Goal: Task Accomplishment & Management: Use online tool/utility

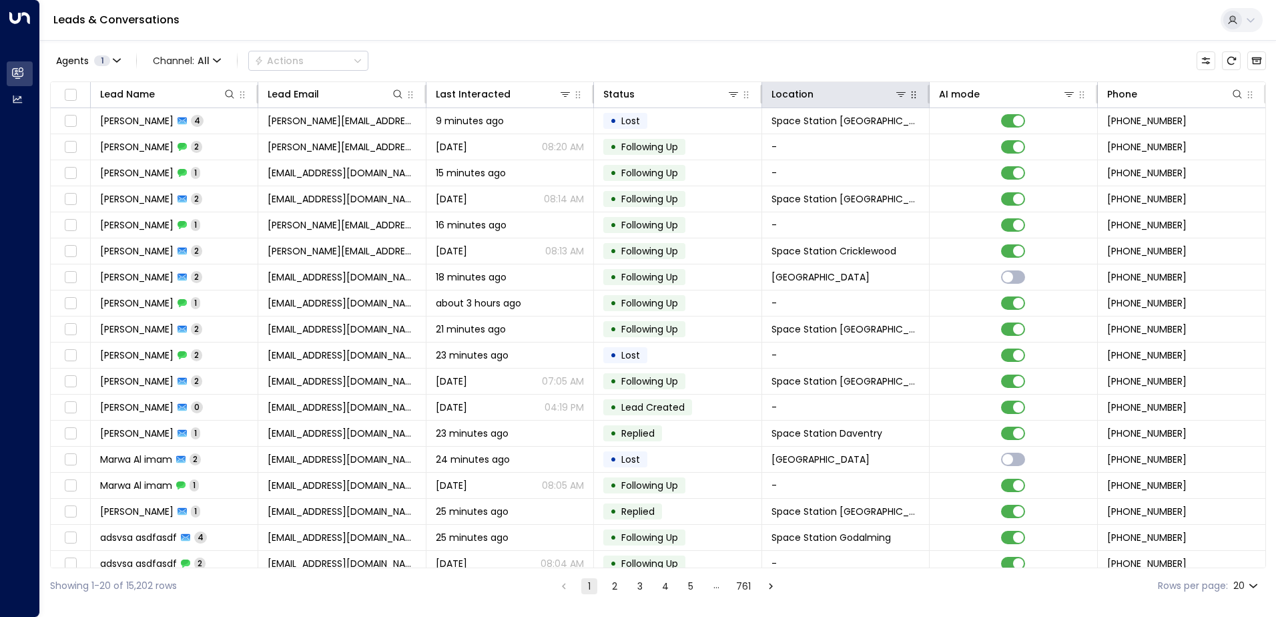
click at [916, 97] on button "button" at bounding box center [913, 94] width 13 height 13
click at [903, 98] on icon at bounding box center [900, 94] width 11 height 11
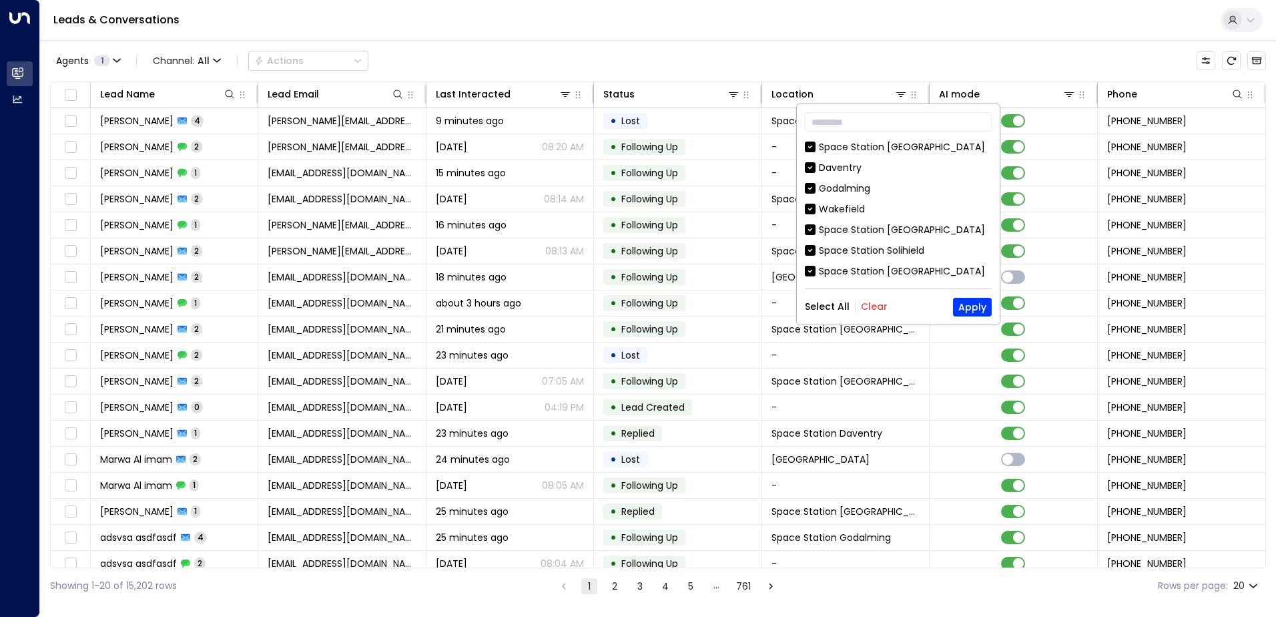
click at [866, 311] on button "Clear" at bounding box center [874, 306] width 27 height 11
click at [849, 122] on input "text" at bounding box center [898, 121] width 187 height 25
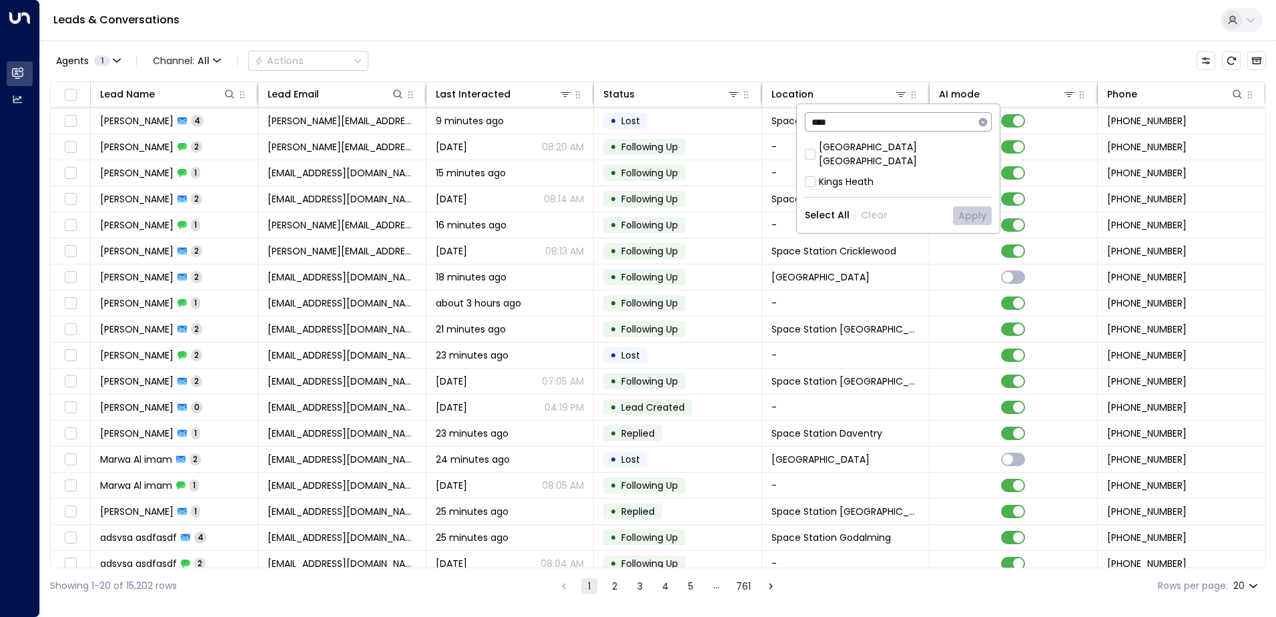
type input "****"
click at [879, 152] on div "[GEOGRAPHIC_DATA] [GEOGRAPHIC_DATA]" at bounding box center [905, 154] width 173 height 28
click at [968, 207] on button "Apply" at bounding box center [972, 215] width 39 height 19
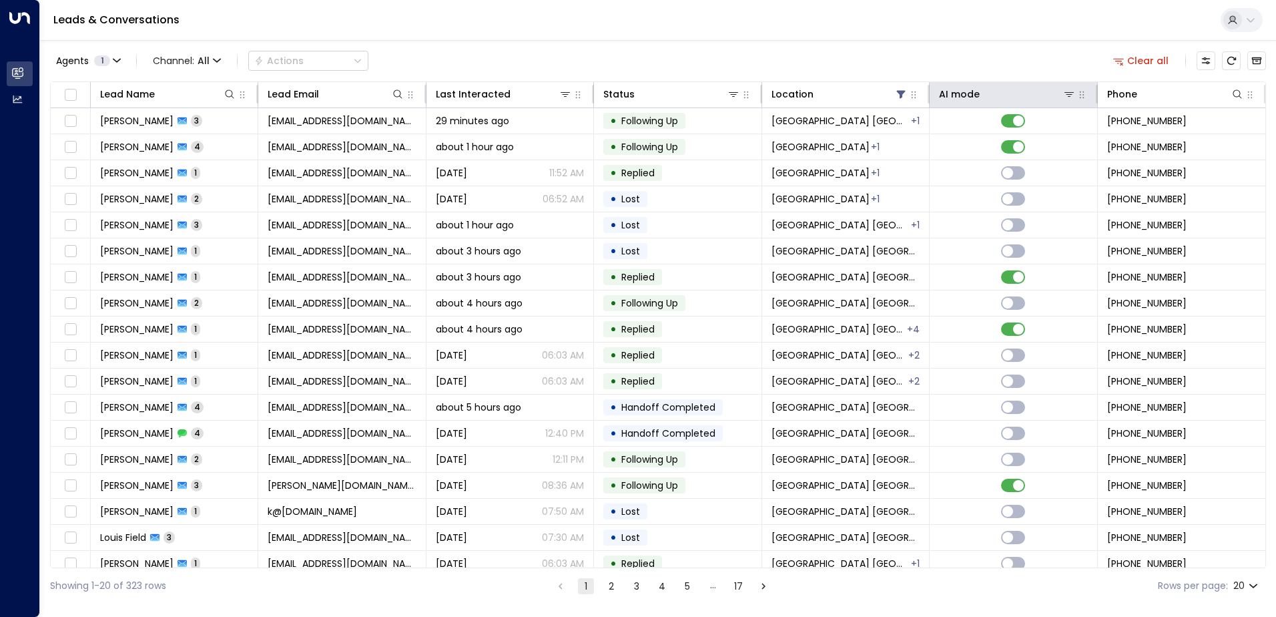
click at [947, 107] on th "AI mode" at bounding box center [1013, 95] width 167 height 26
click at [956, 99] on div "AI mode" at bounding box center [959, 94] width 41 height 16
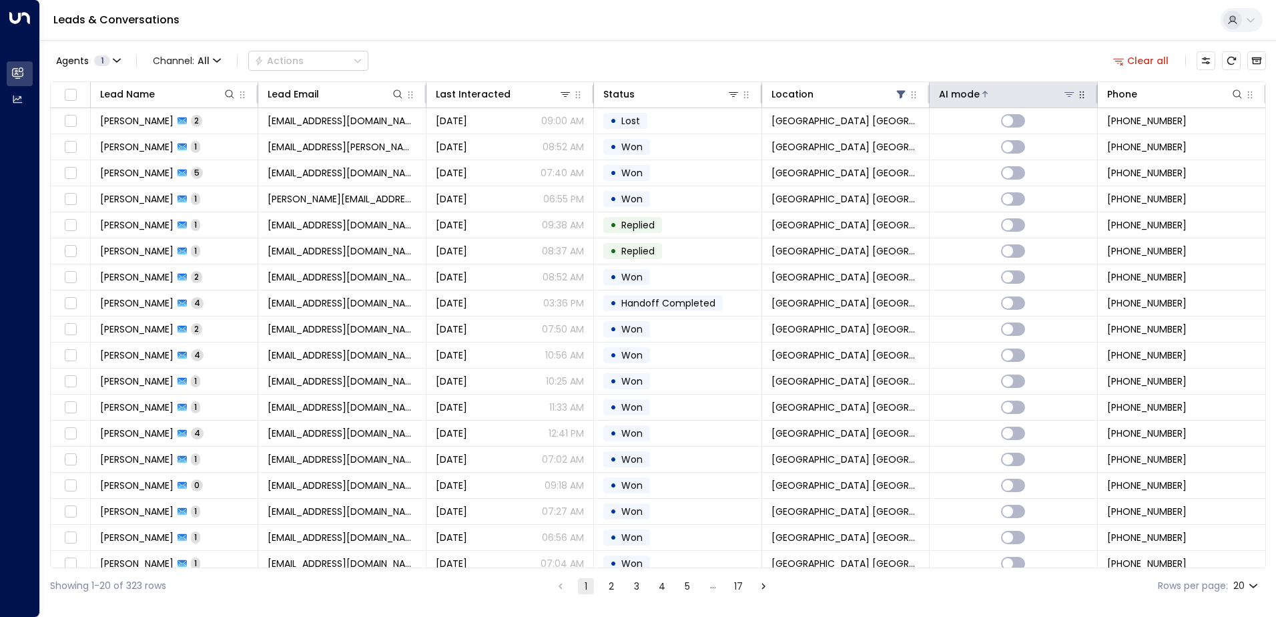
click at [957, 94] on div "AI mode" at bounding box center [959, 94] width 41 height 16
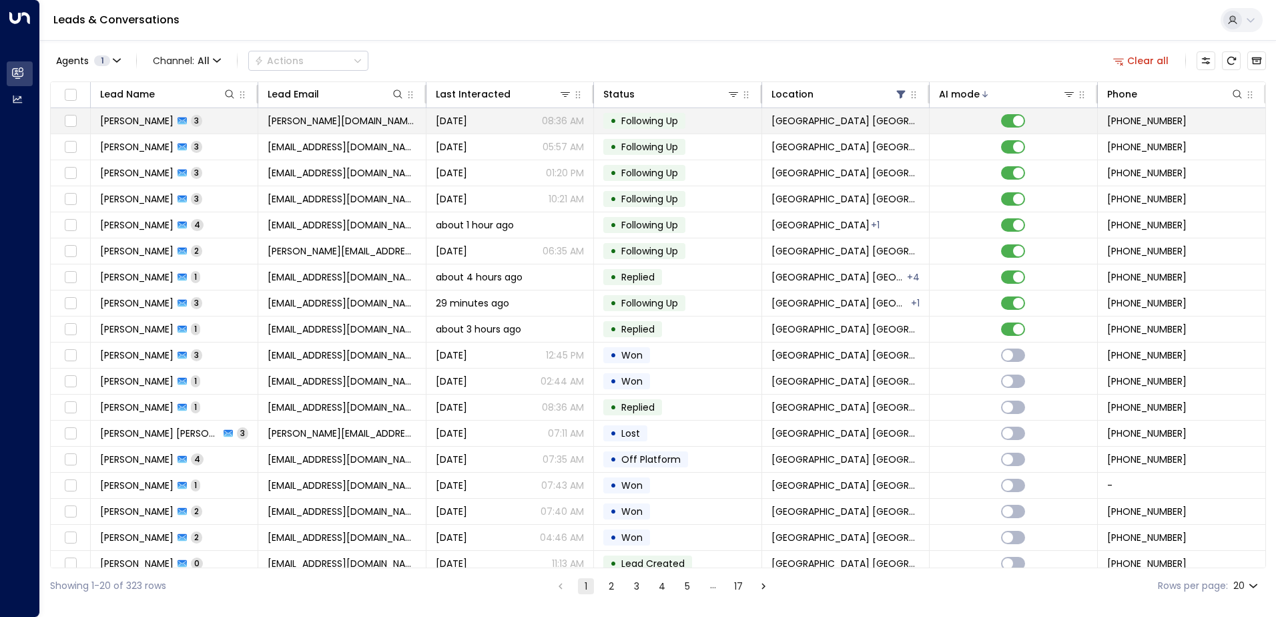
click at [207, 126] on td "[PERSON_NAME] 3" at bounding box center [174, 120] width 167 height 25
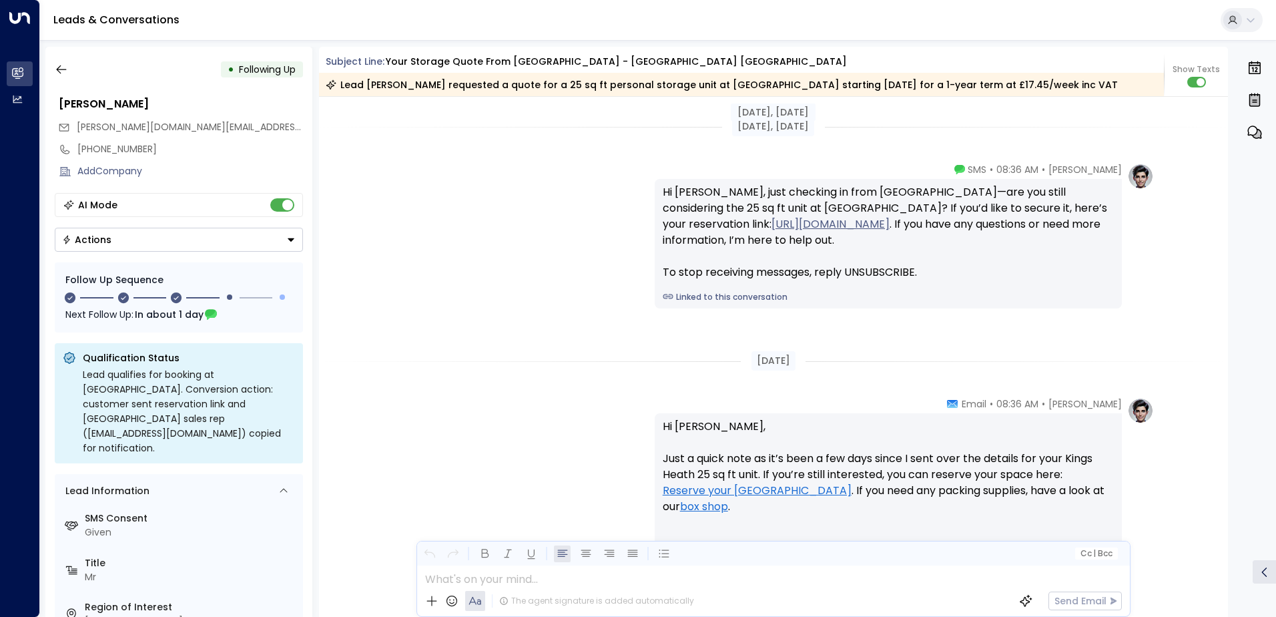
scroll to position [1632, 0]
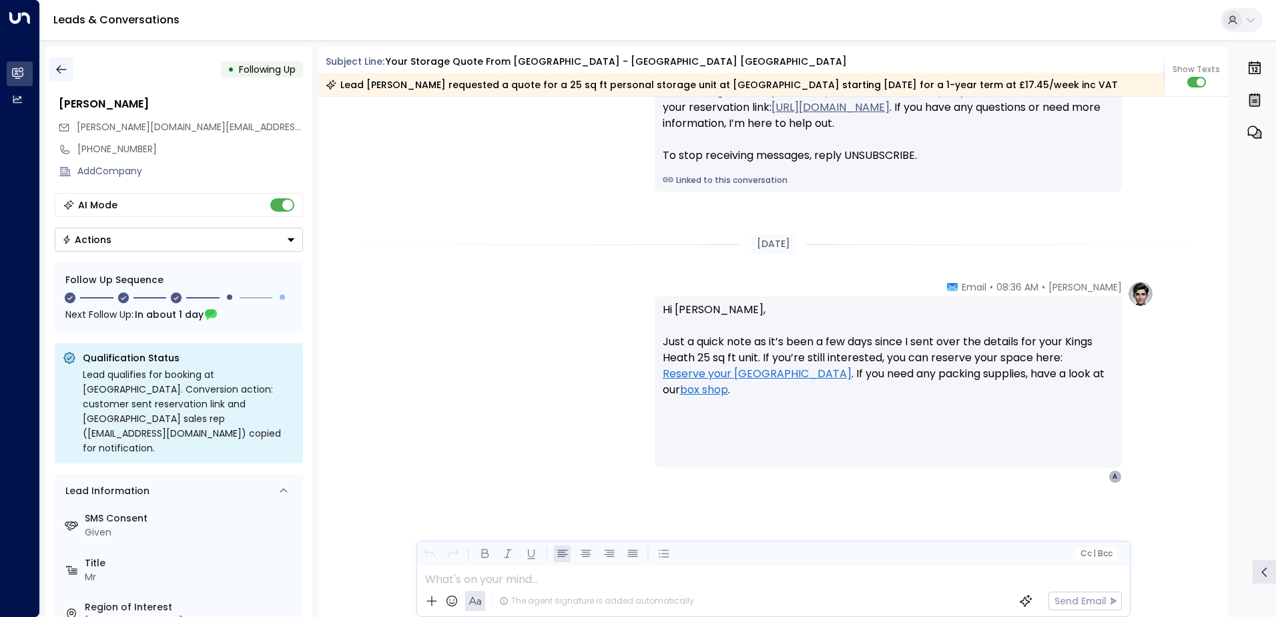
click at [66, 74] on icon "button" at bounding box center [61, 69] width 13 height 13
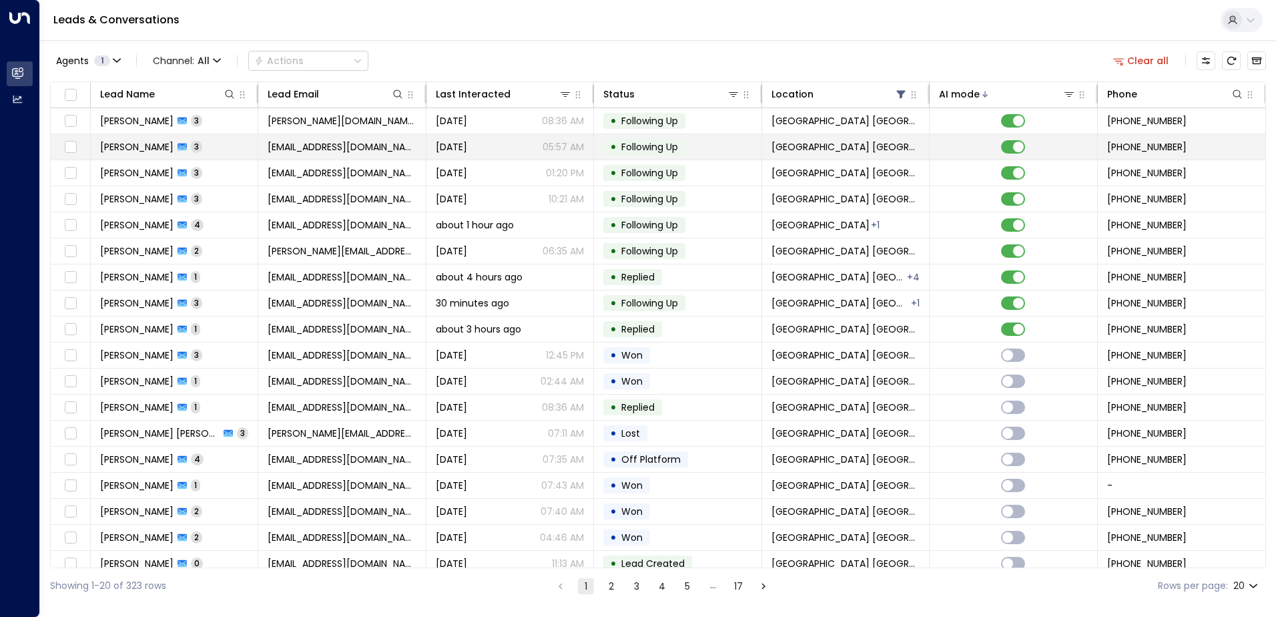
click at [111, 149] on span "[PERSON_NAME]" at bounding box center [136, 146] width 73 height 13
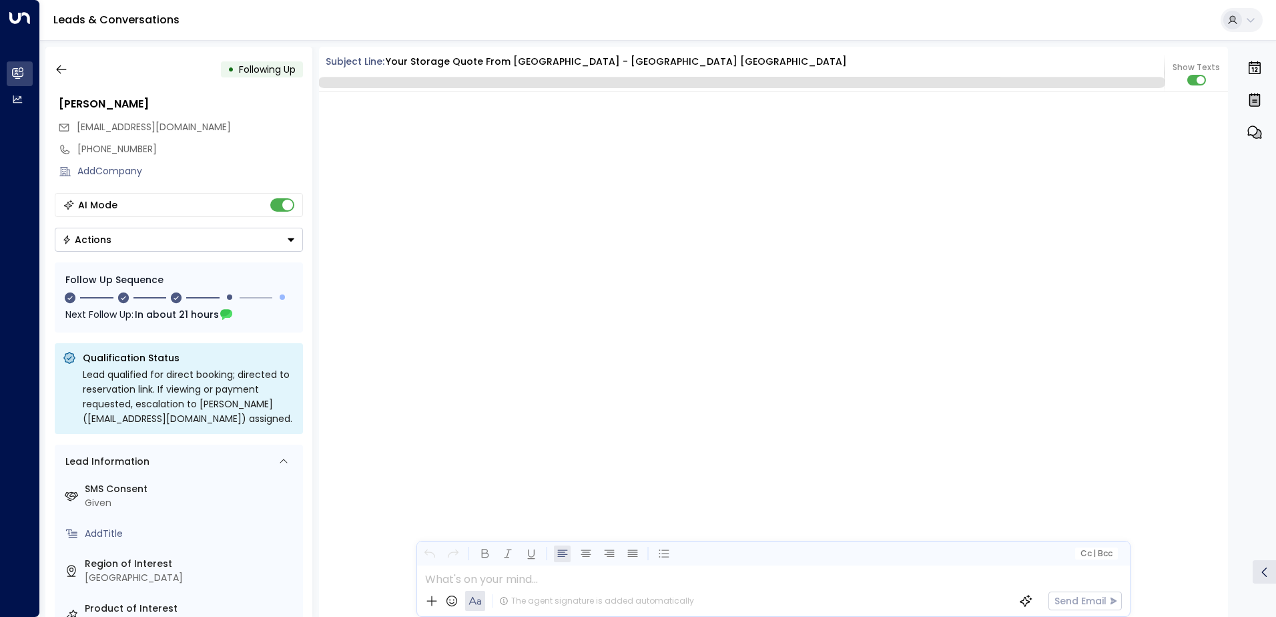
scroll to position [1518, 0]
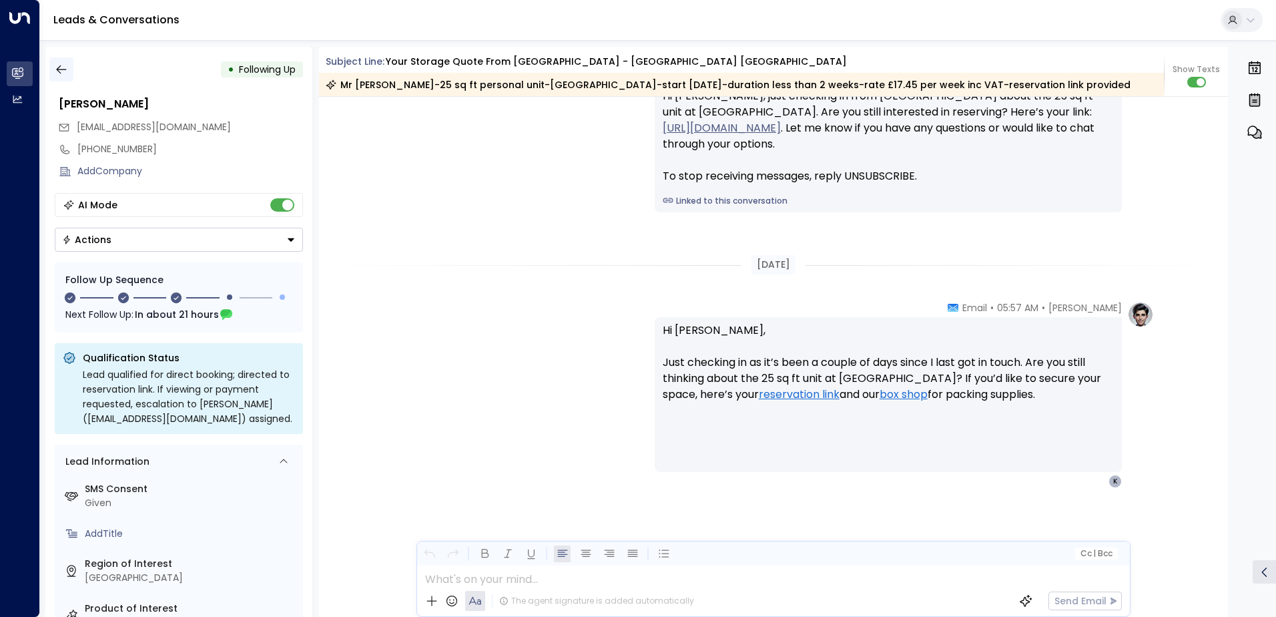
click at [59, 73] on icon "button" at bounding box center [61, 69] width 10 height 9
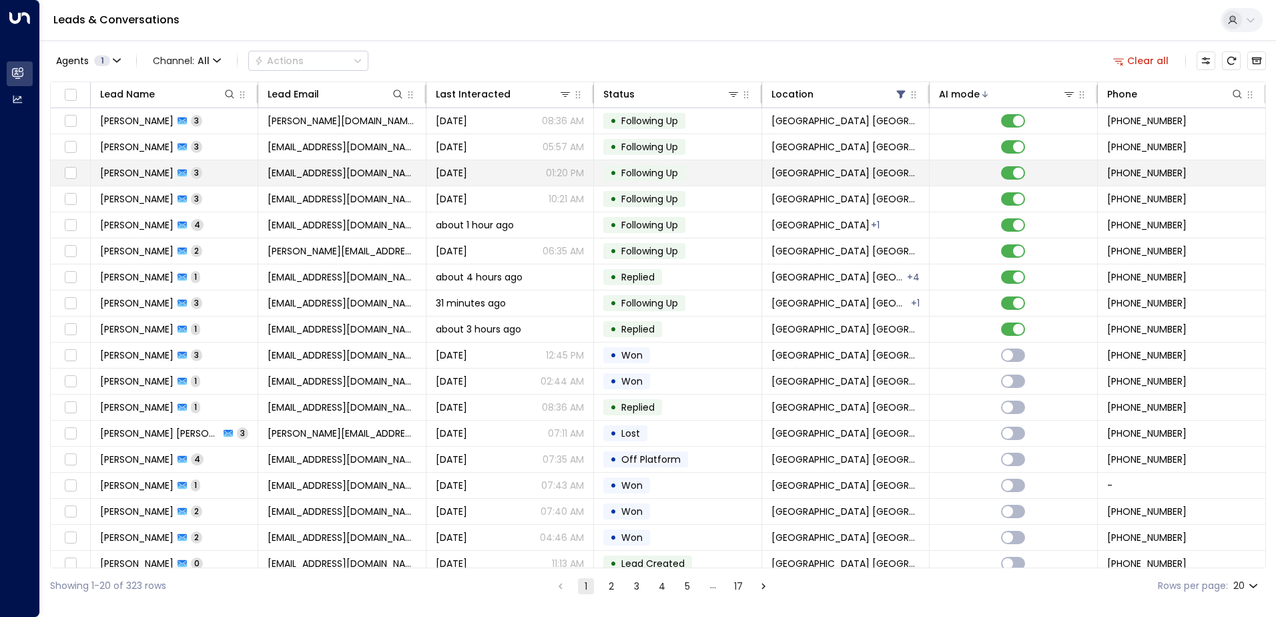
click at [202, 174] on td "[PERSON_NAME] 3" at bounding box center [174, 172] width 167 height 25
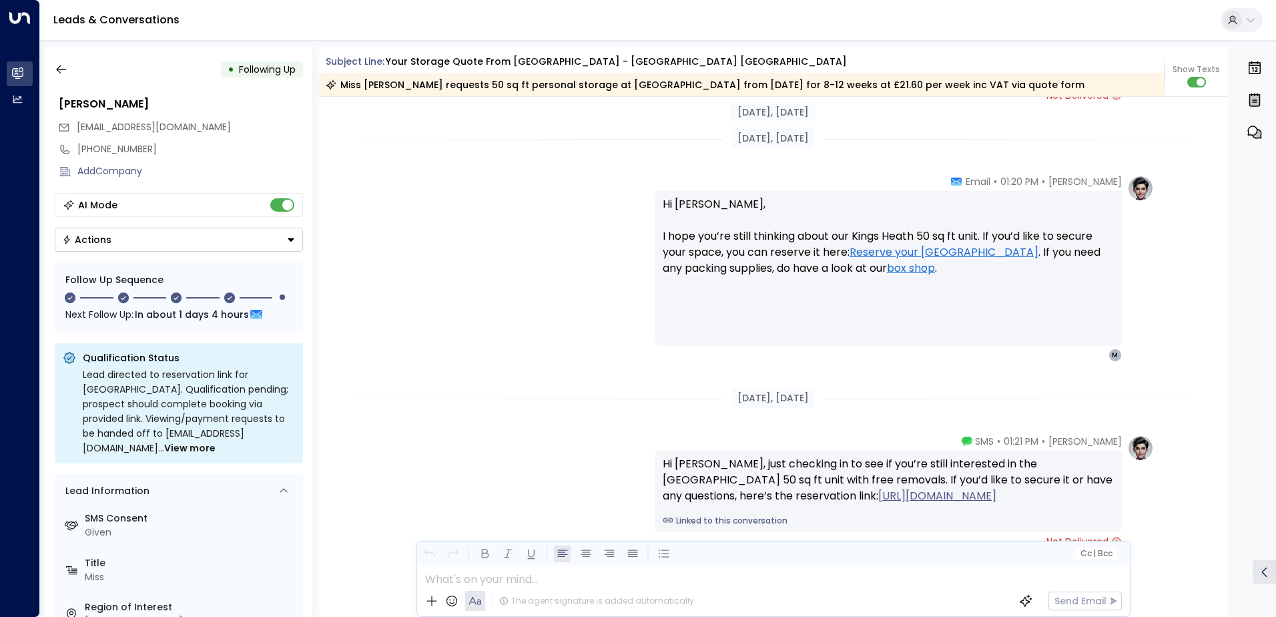
scroll to position [1898, 0]
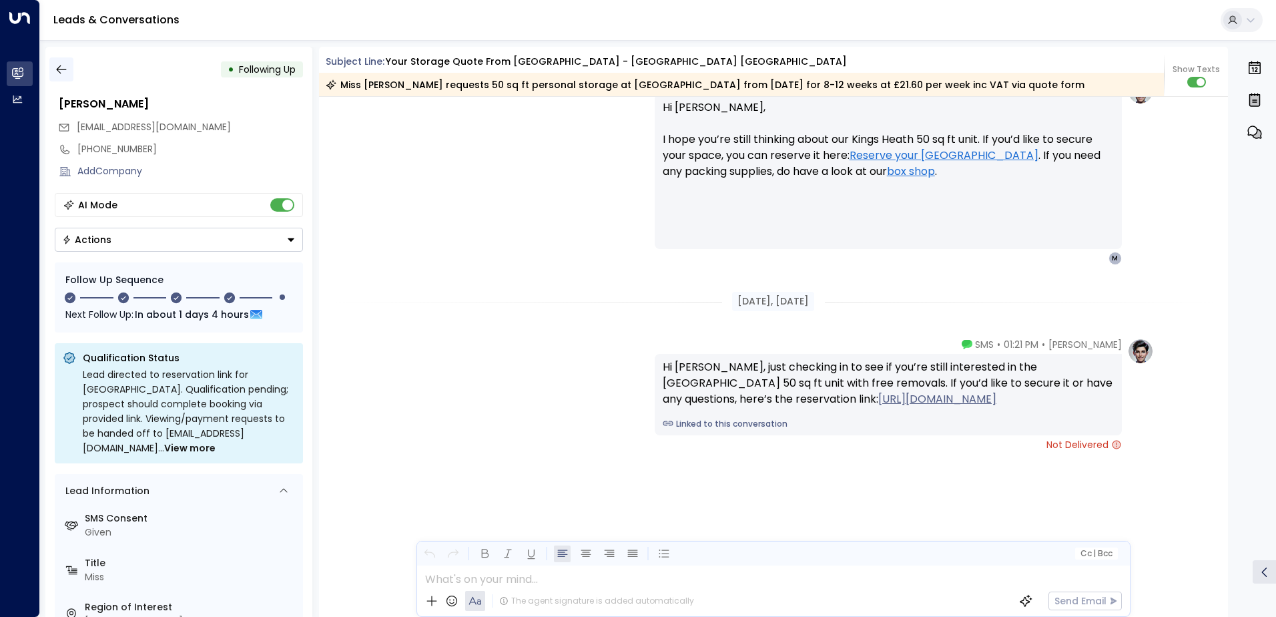
click at [61, 72] on icon "button" at bounding box center [61, 69] width 13 height 13
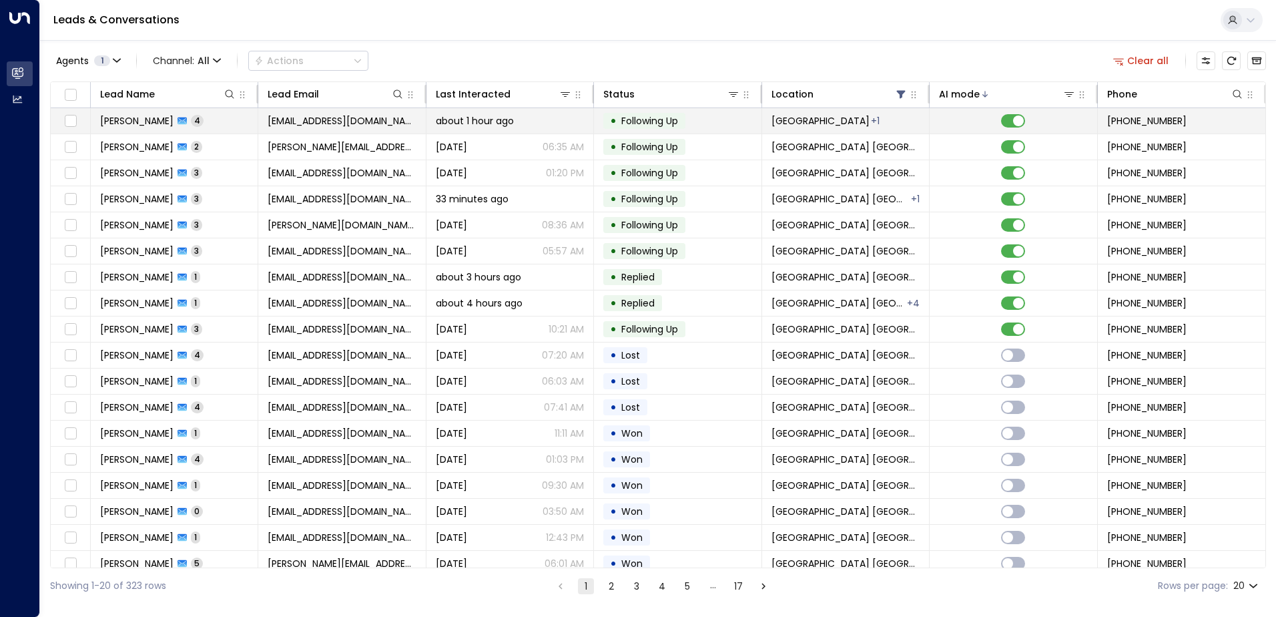
click at [157, 123] on span "[PERSON_NAME]" at bounding box center [136, 120] width 73 height 13
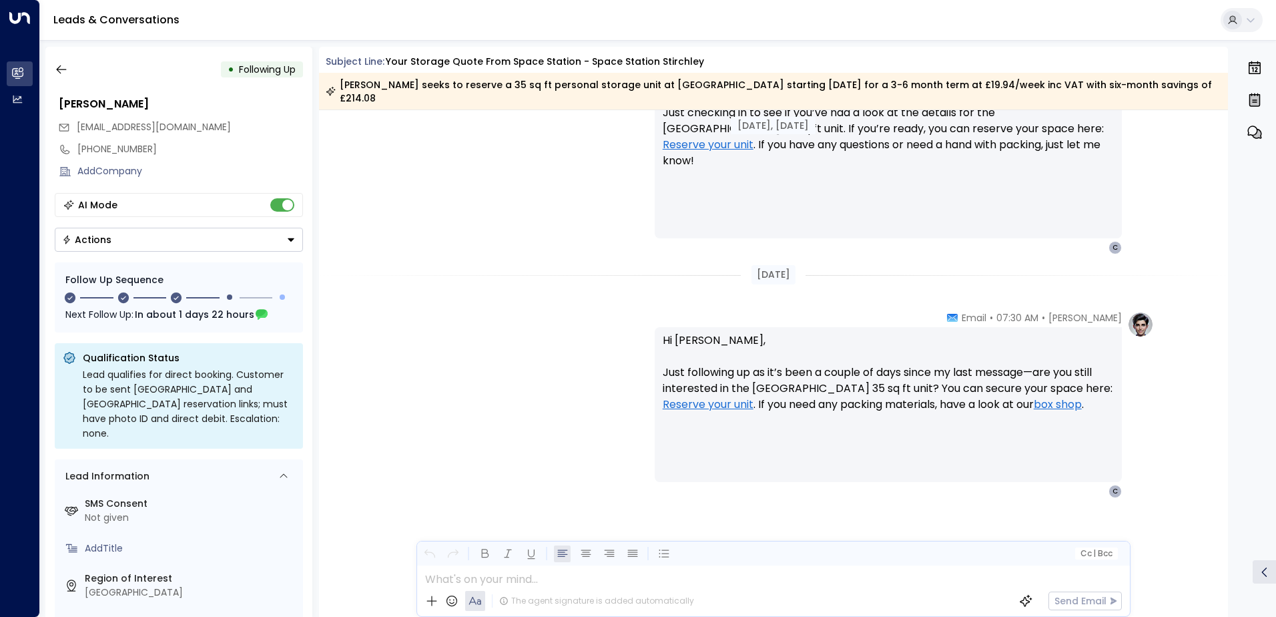
scroll to position [1305, 0]
click at [58, 72] on icon "button" at bounding box center [61, 69] width 13 height 13
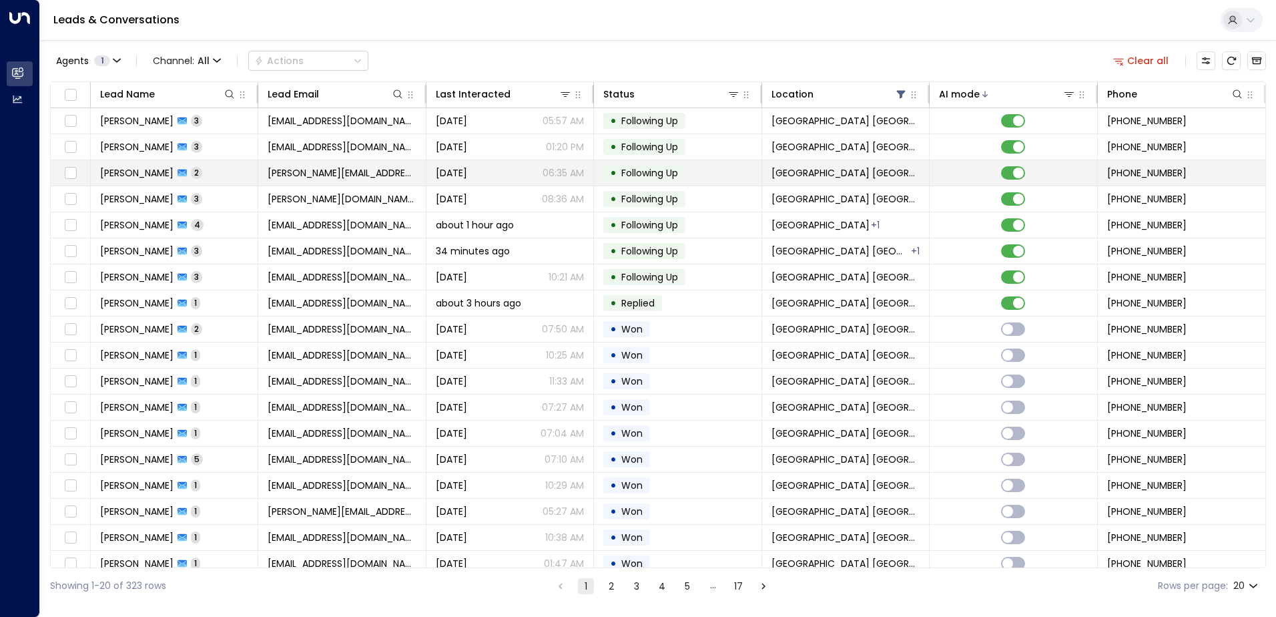
click at [169, 185] on td "[PERSON_NAME] 2" at bounding box center [174, 172] width 167 height 25
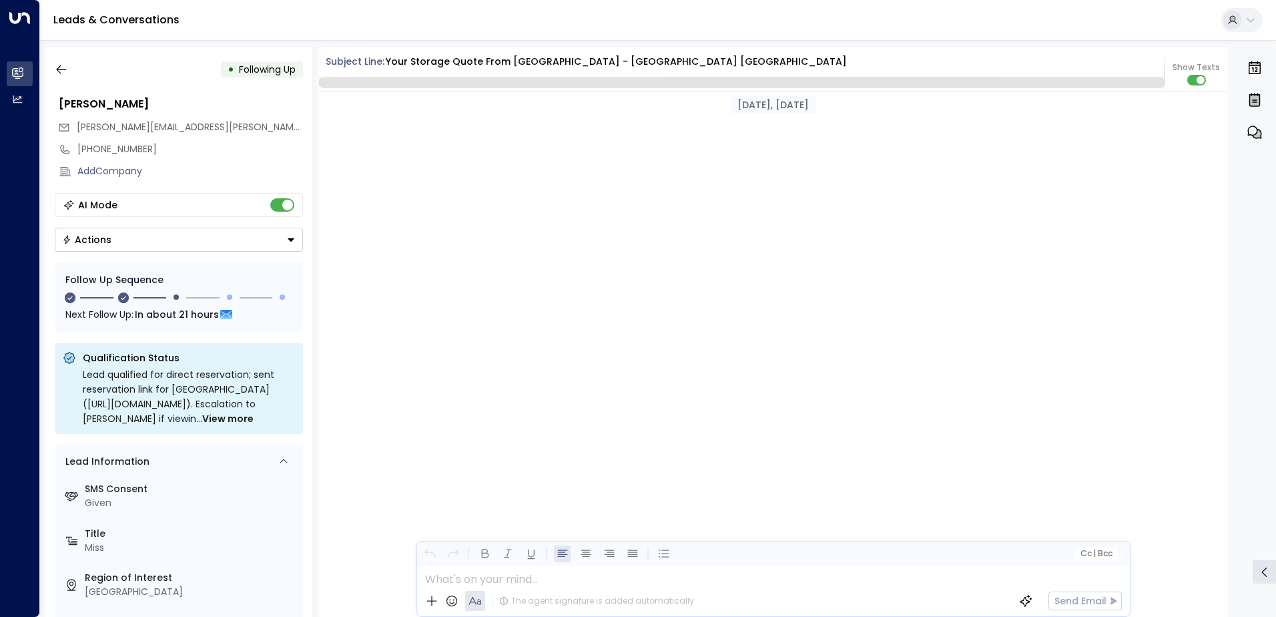
scroll to position [1320, 0]
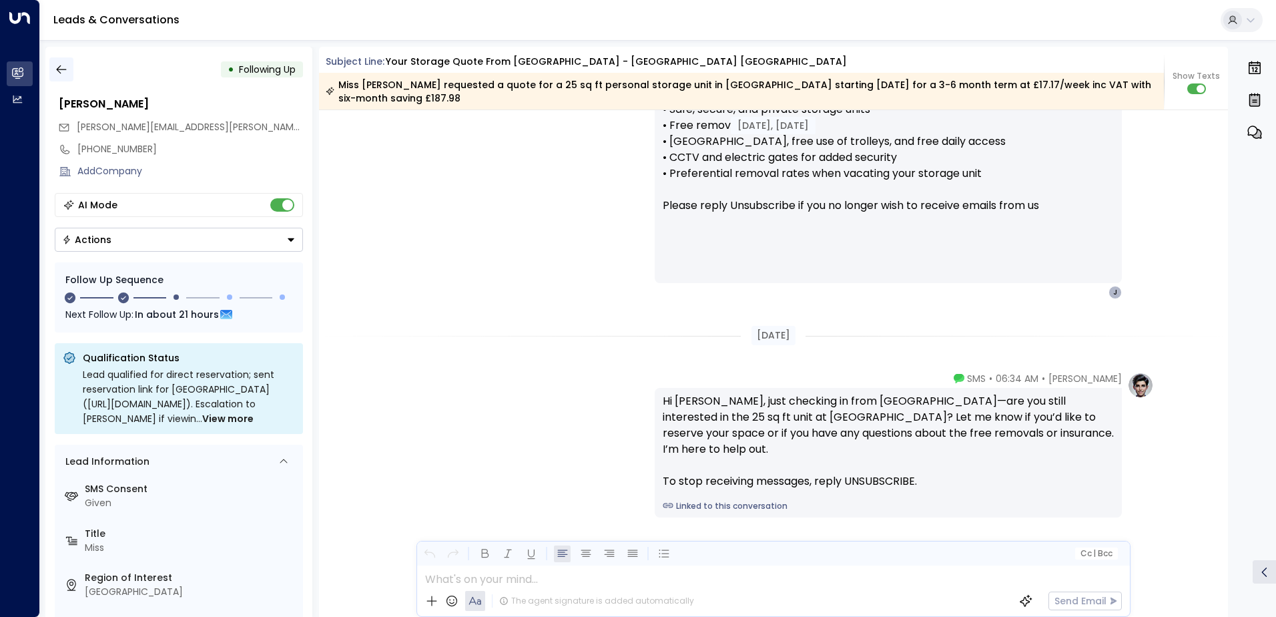
click at [64, 65] on icon "button" at bounding box center [61, 69] width 13 height 13
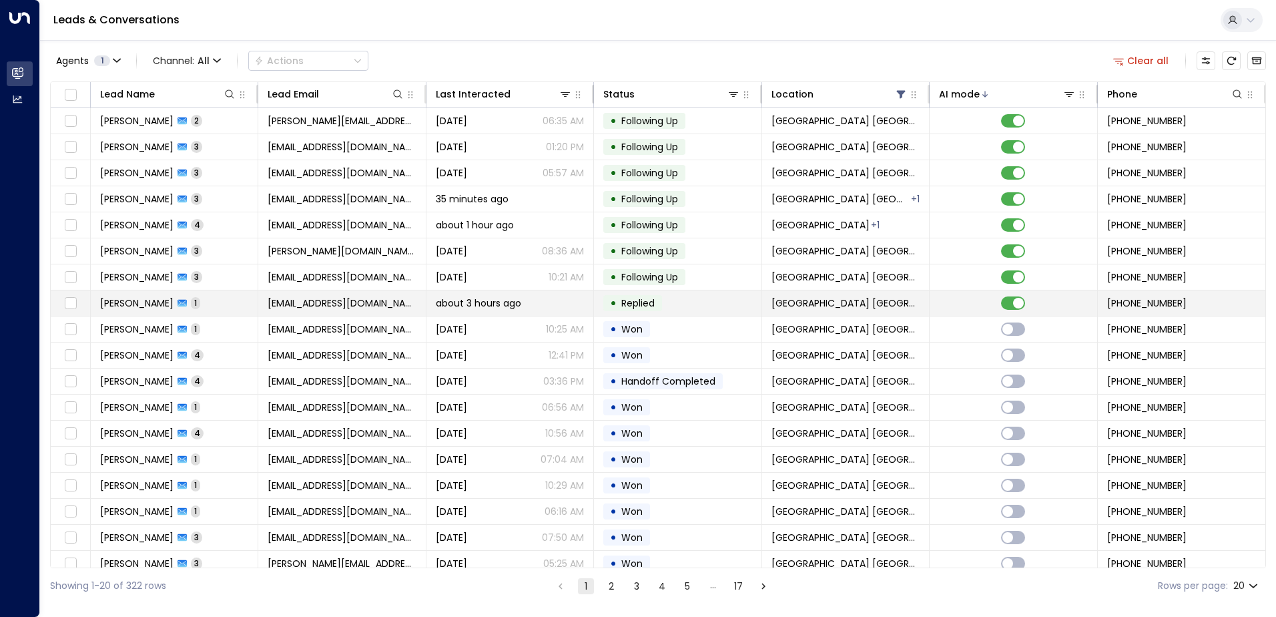
click at [180, 302] on td "[PERSON_NAME] 1" at bounding box center [174, 302] width 167 height 25
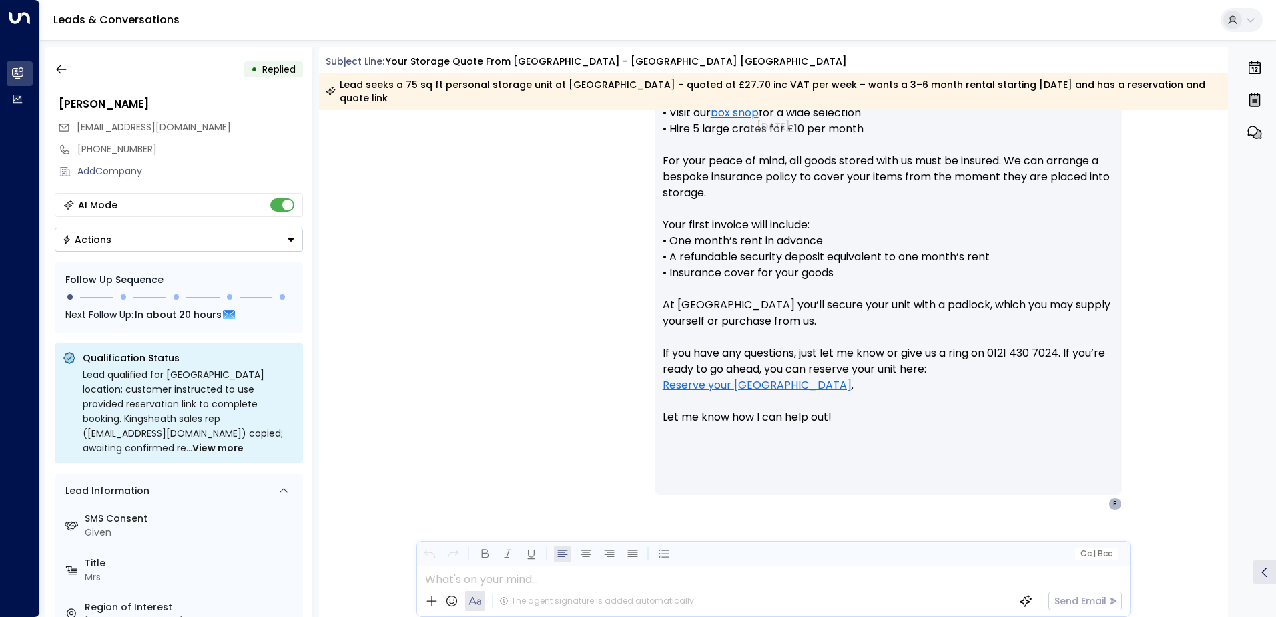
scroll to position [719, 0]
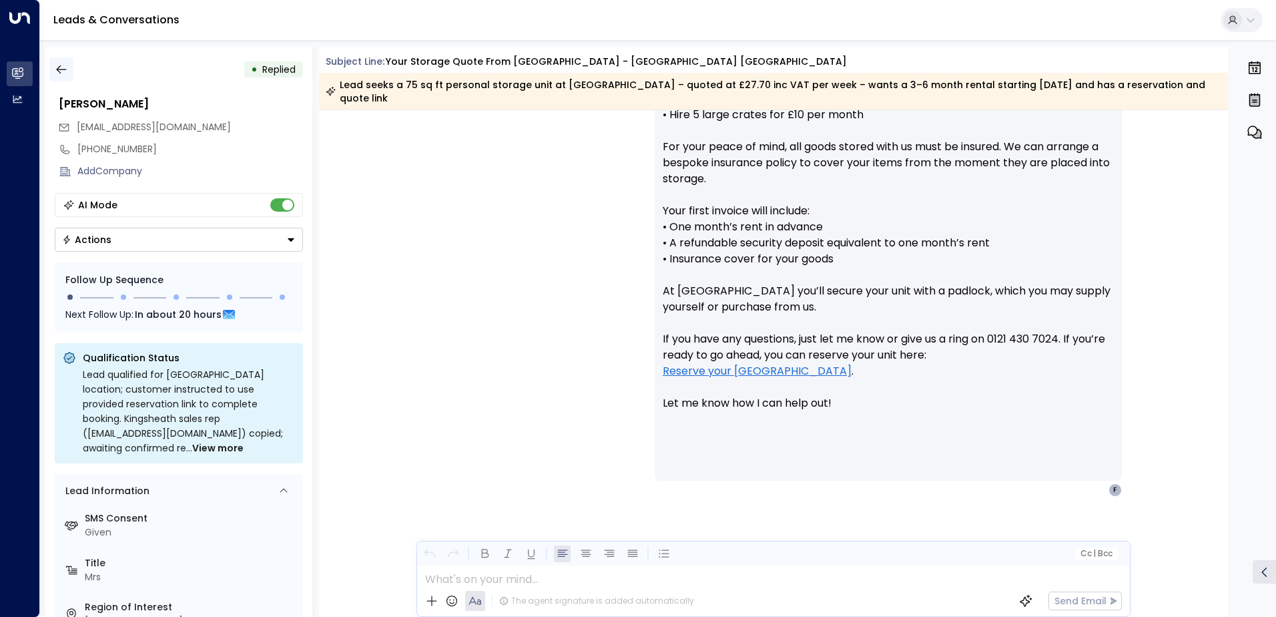
click at [61, 72] on icon "button" at bounding box center [61, 69] width 13 height 13
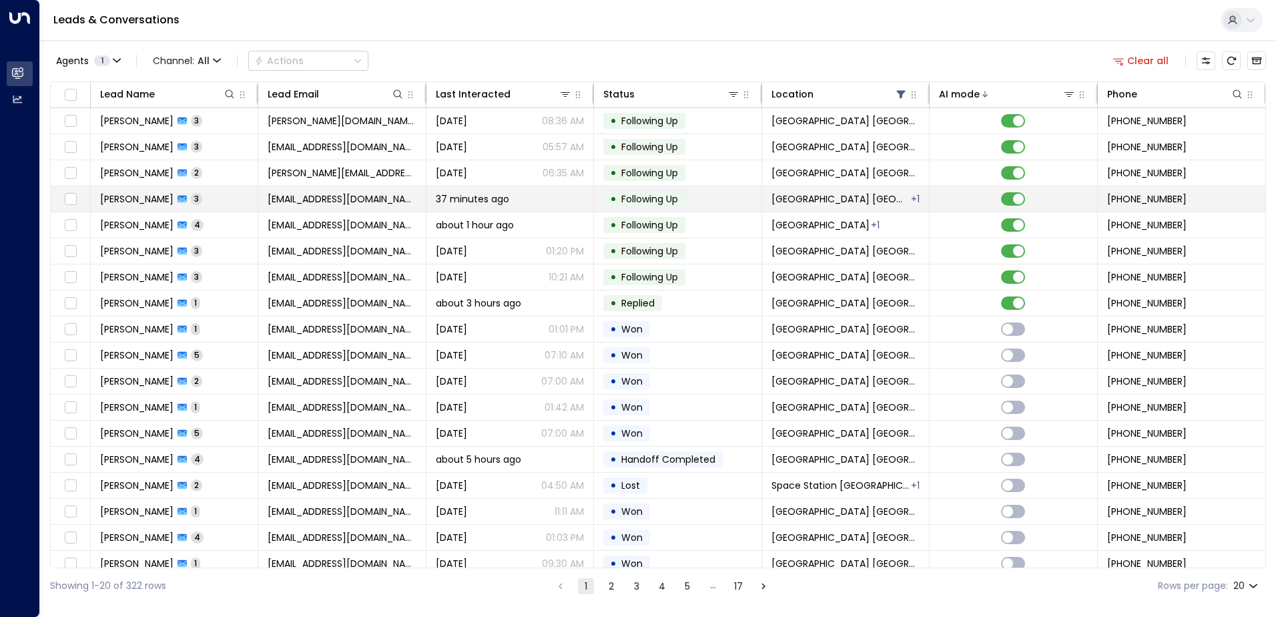
click at [136, 194] on span "[PERSON_NAME]" at bounding box center [136, 198] width 73 height 13
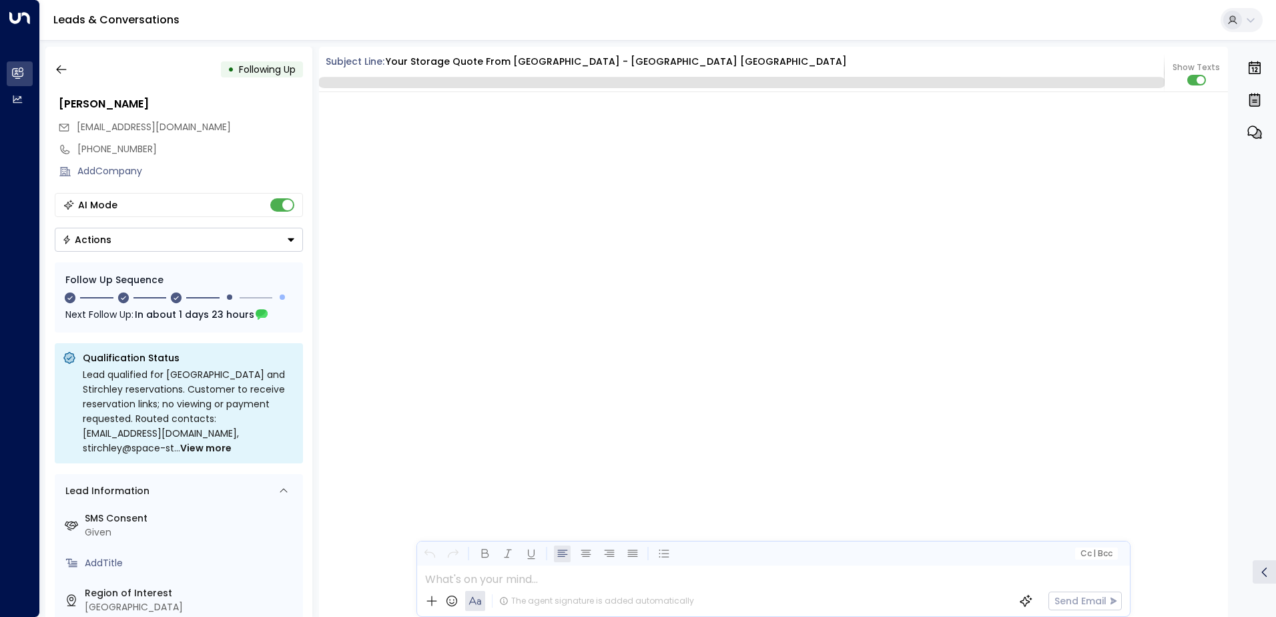
scroll to position [1582, 0]
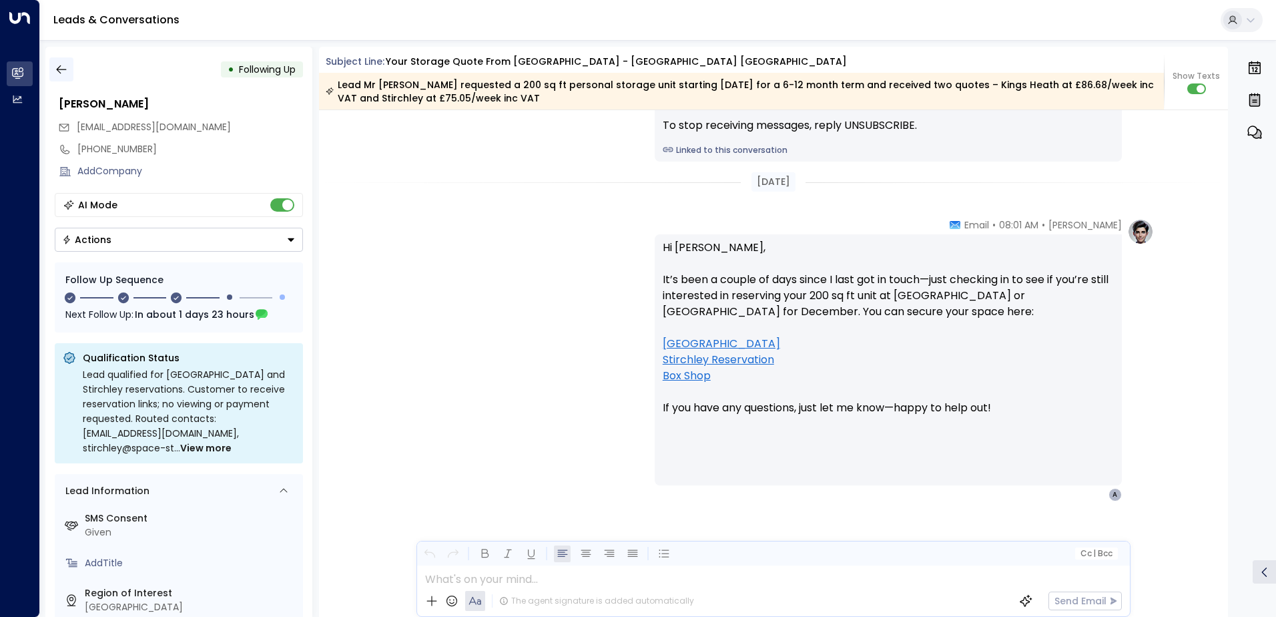
click at [62, 67] on icon "button" at bounding box center [61, 69] width 13 height 13
